Goal: Communication & Community: Share content

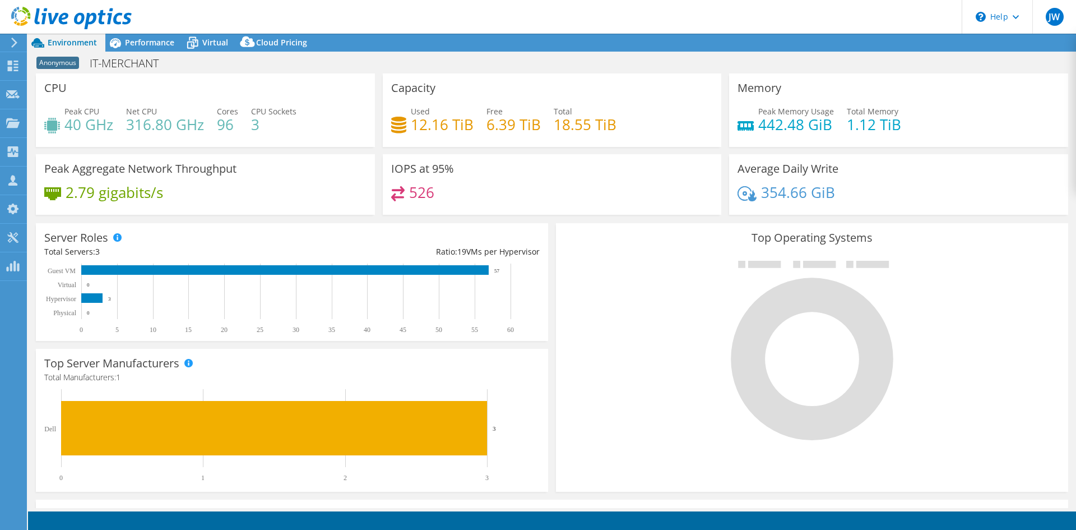
select select "USD"
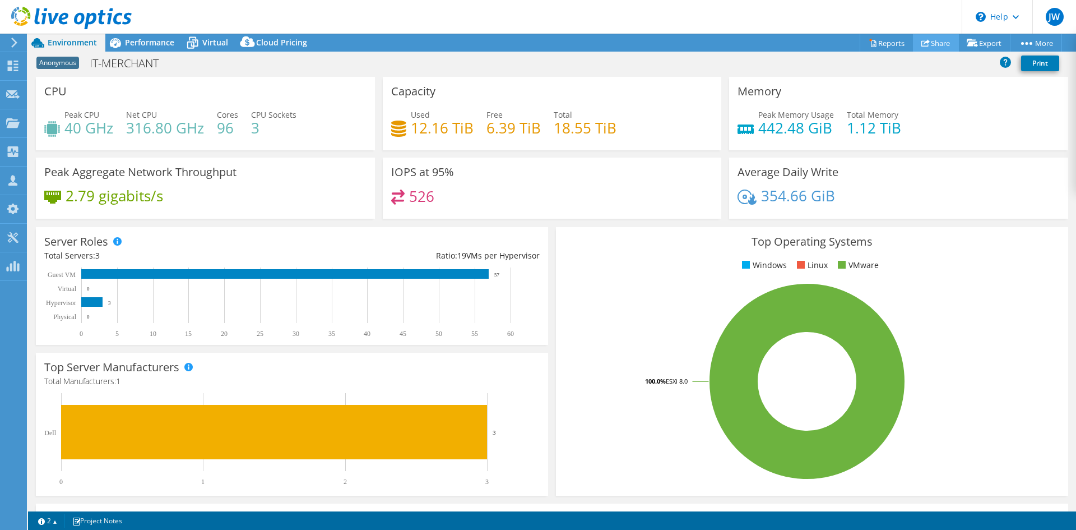
click at [921, 45] on icon at bounding box center [925, 43] width 8 height 8
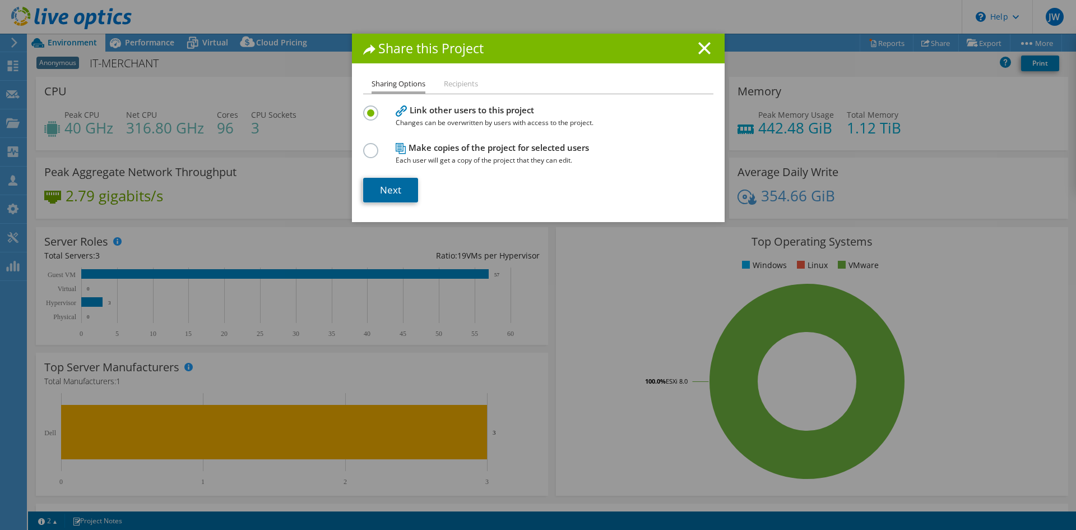
click at [401, 191] on link "Next" at bounding box center [390, 190] width 55 height 25
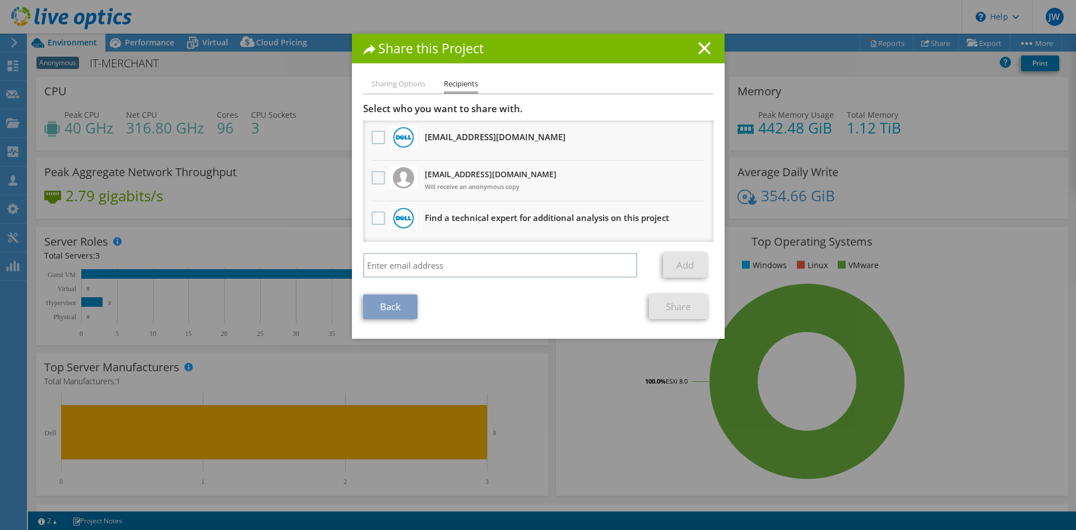
click at [377, 178] on label at bounding box center [380, 177] width 16 height 13
click at [0, 0] on input "checkbox" at bounding box center [0, 0] width 0 height 0
click at [684, 307] on link "Share" at bounding box center [678, 306] width 59 height 25
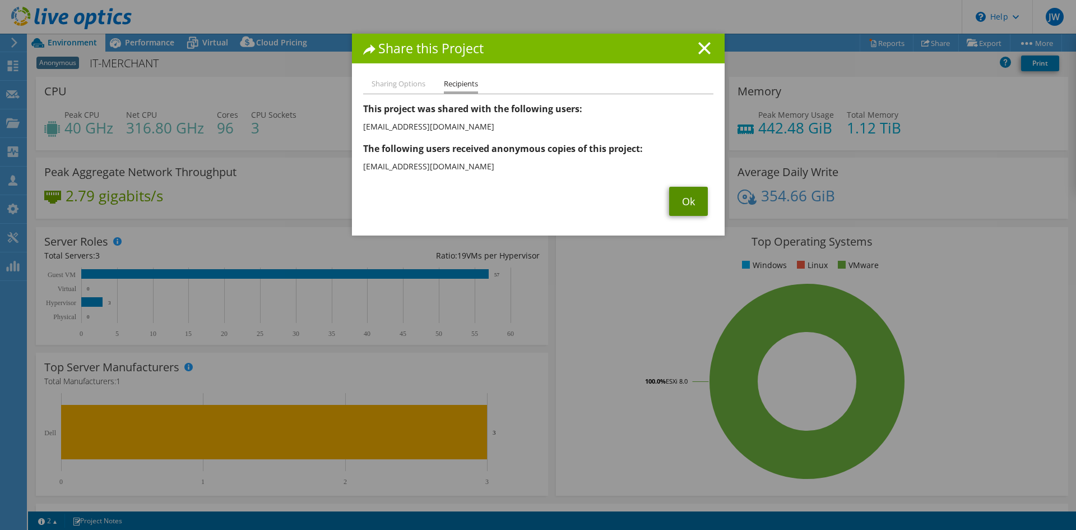
click at [675, 210] on link "Ok" at bounding box center [688, 201] width 39 height 29
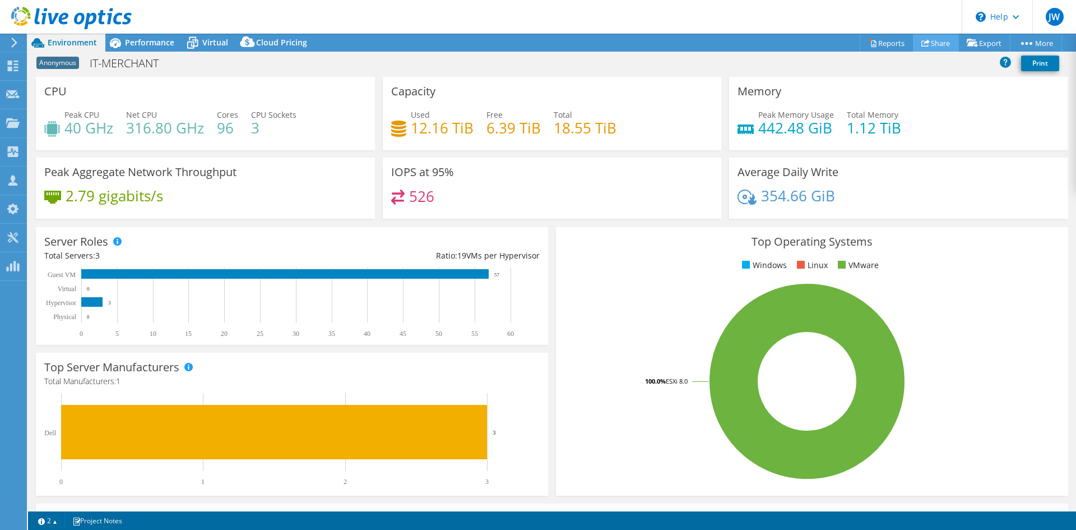
click at [924, 46] on link "Share" at bounding box center [936, 42] width 46 height 17
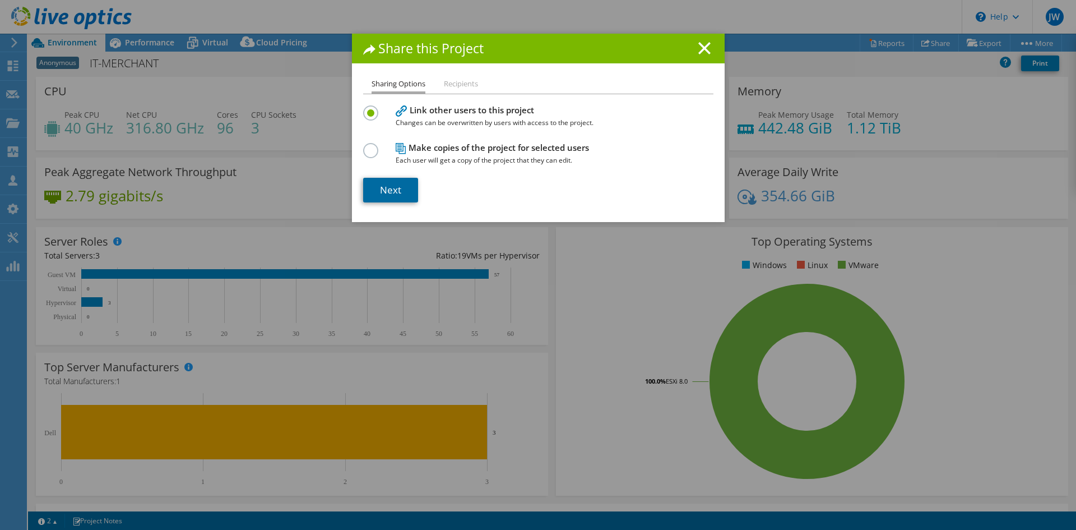
click at [386, 187] on link "Next" at bounding box center [390, 190] width 55 height 25
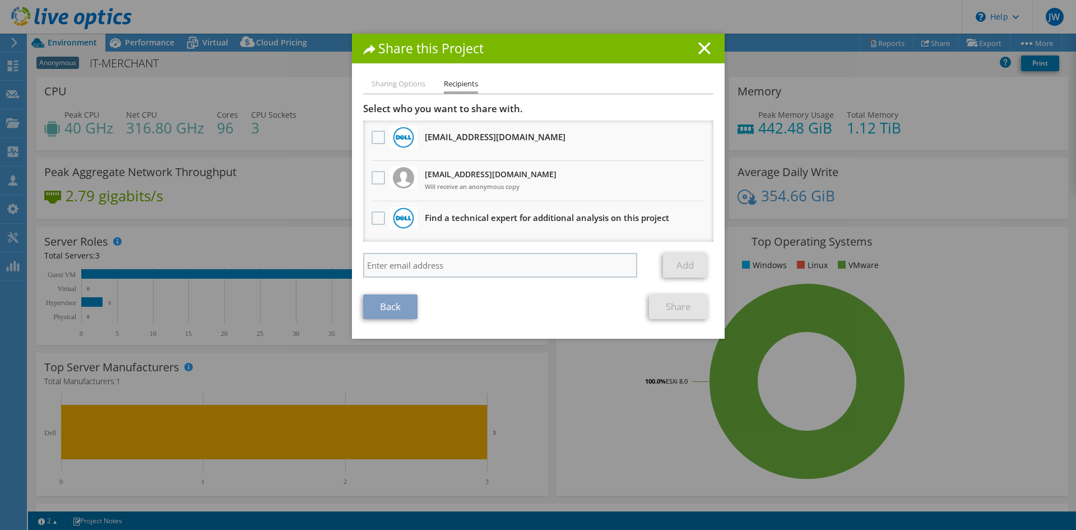
click at [429, 256] on div "Select who you want to share with. [EMAIL_ADDRESS][DOMAIN_NAME] Will receive an…" at bounding box center [538, 193] width 350 height 180
click at [429, 263] on input "search" at bounding box center [500, 265] width 275 height 25
click at [406, 265] on input "lasse" at bounding box center [500, 265] width 275 height 25
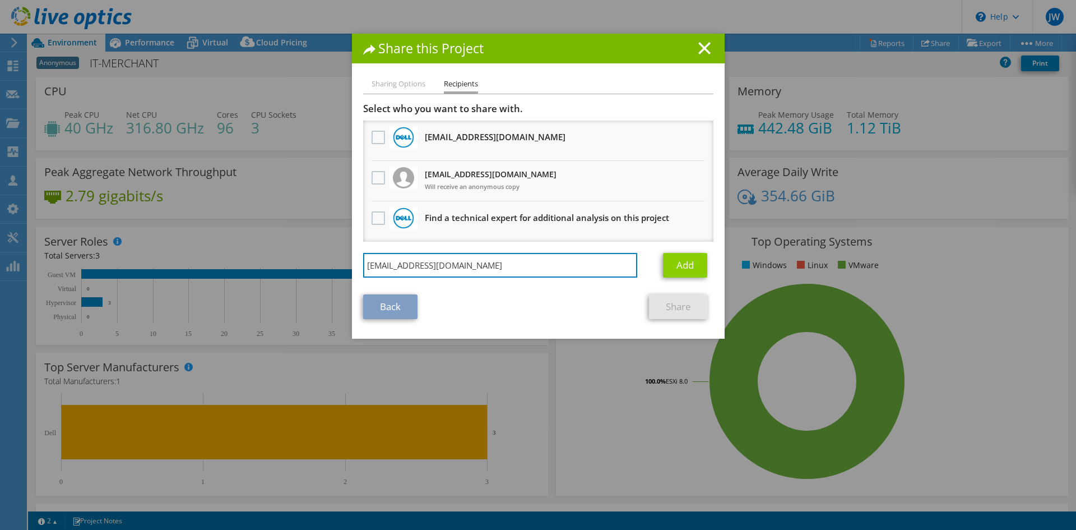
type input "[EMAIL_ADDRESS][DOMAIN_NAME]"
click at [673, 265] on link "Add" at bounding box center [685, 265] width 44 height 25
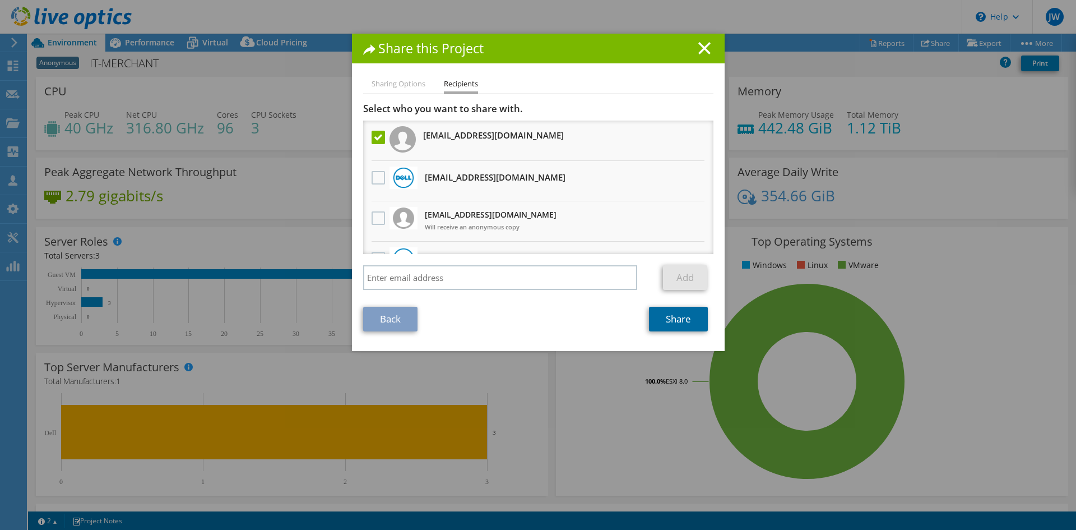
click at [664, 317] on link "Share" at bounding box center [678, 319] width 59 height 25
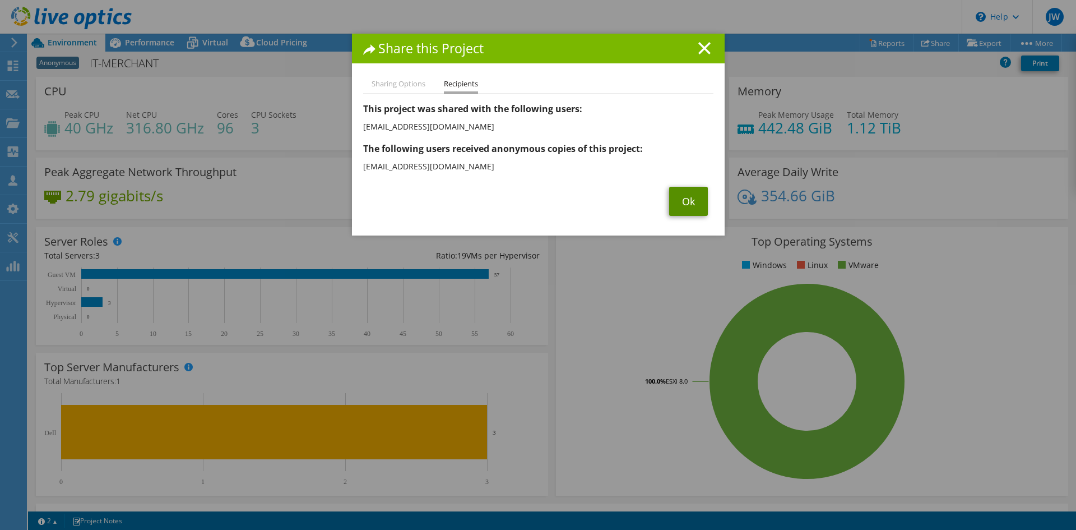
click at [670, 195] on link "Ok" at bounding box center [688, 201] width 39 height 29
